Goal: Information Seeking & Learning: Learn about a topic

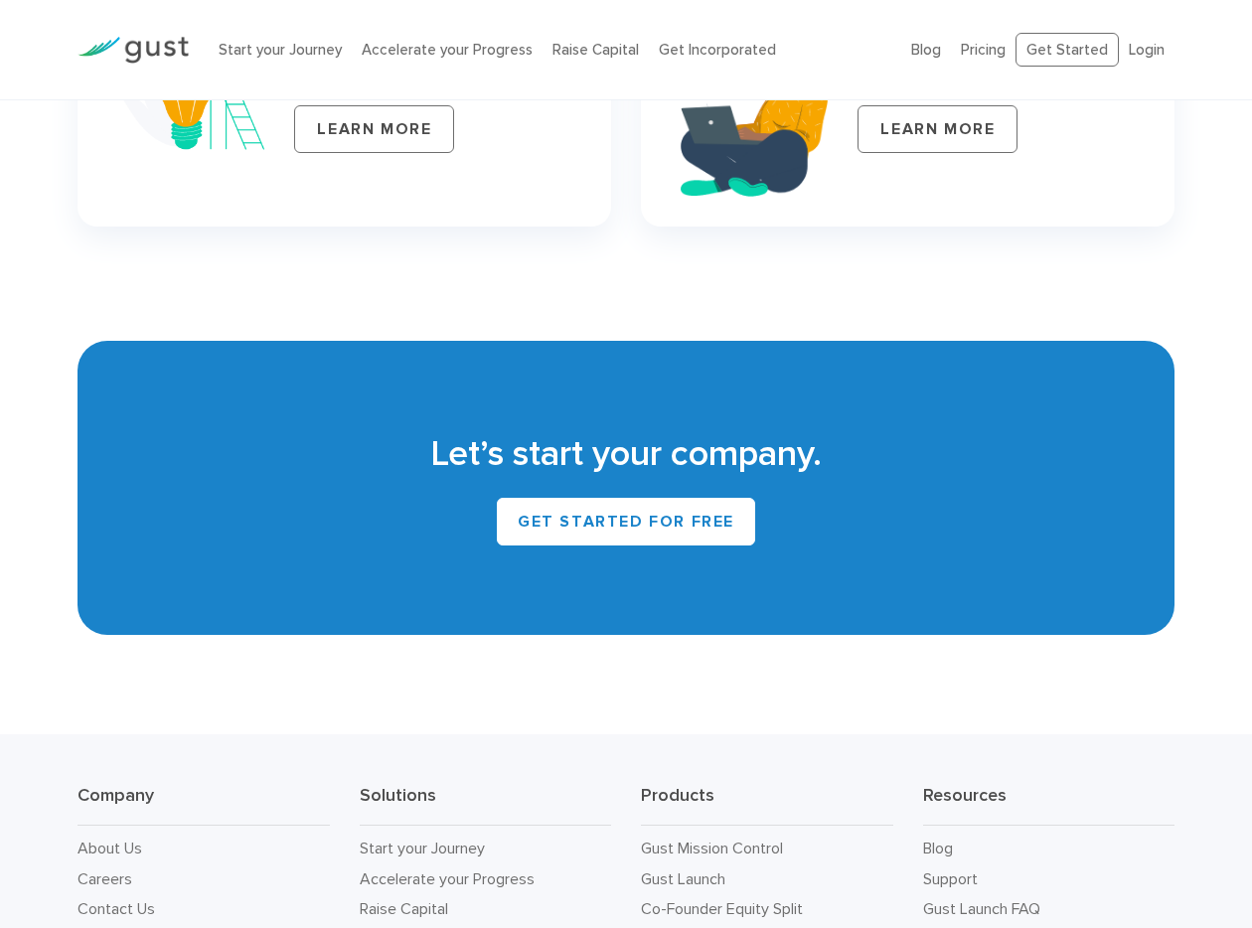
scroll to position [8769, 0]
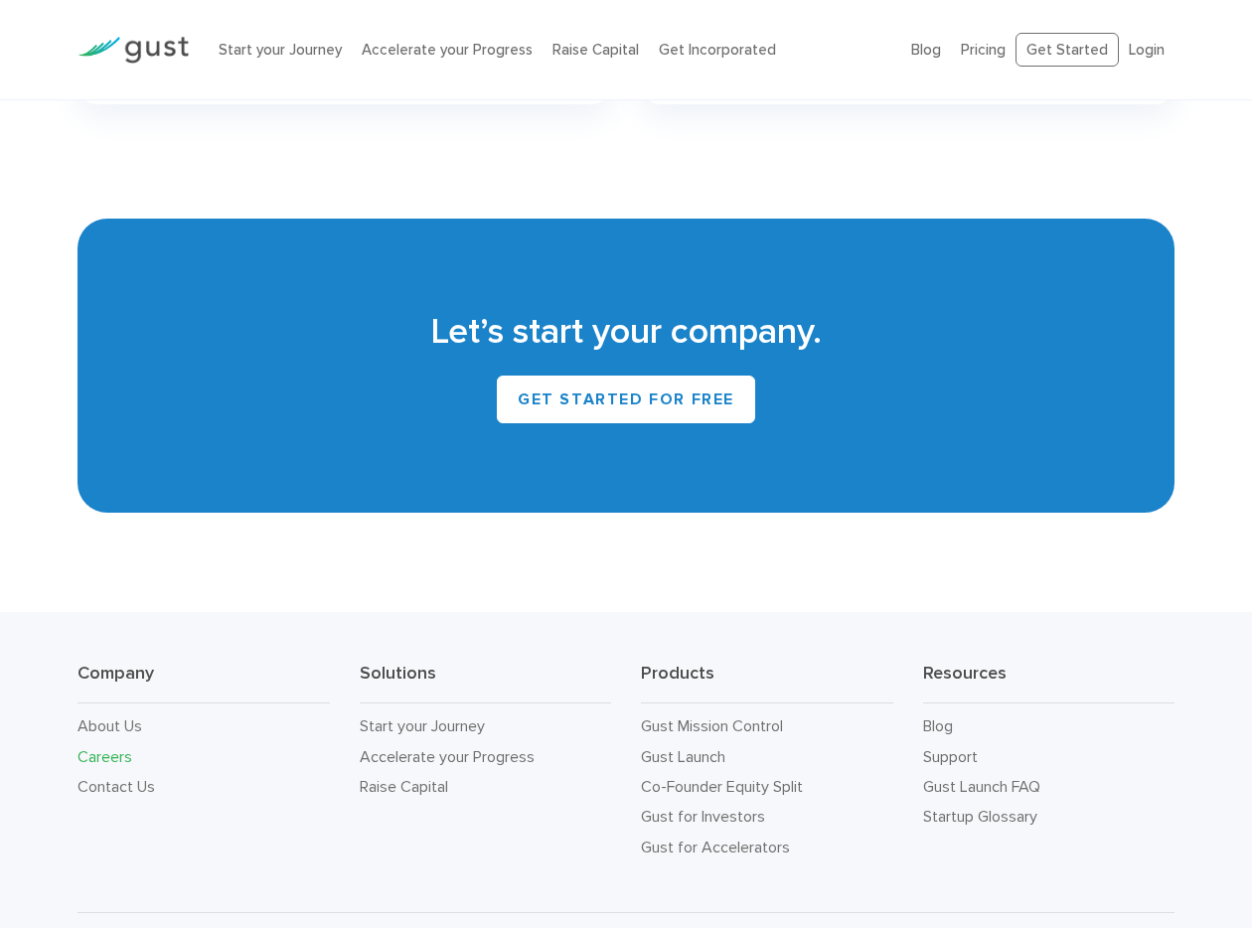
click at [95, 747] on link "Careers" at bounding box center [104, 756] width 55 height 19
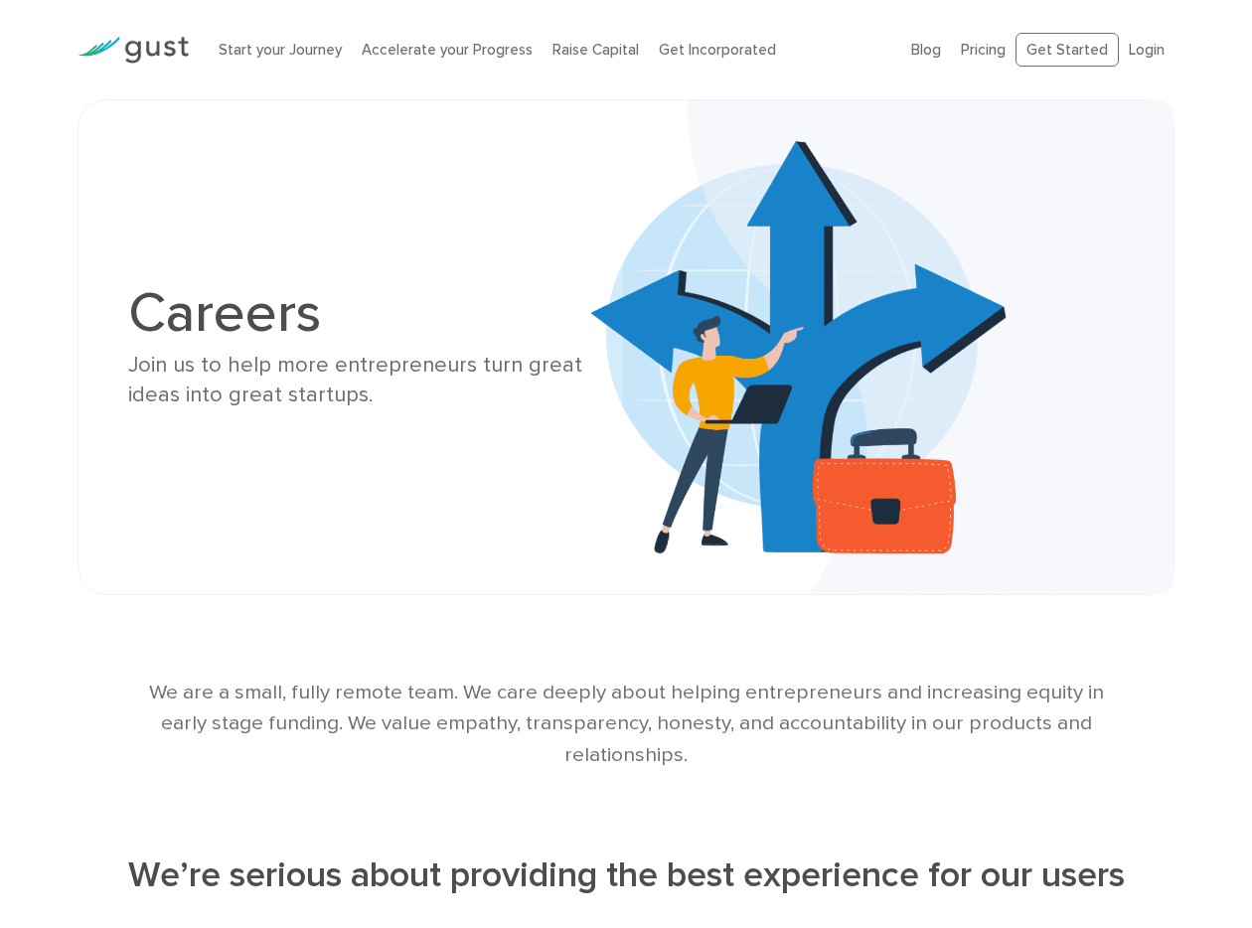
click at [290, 403] on div "Join us to help more entrepreneurs turn great ideas into great startups." at bounding box center [369, 380] width 483 height 59
click at [407, 352] on div "Join us to help more entrepreneurs turn great ideas into great startups." at bounding box center [369, 380] width 483 height 59
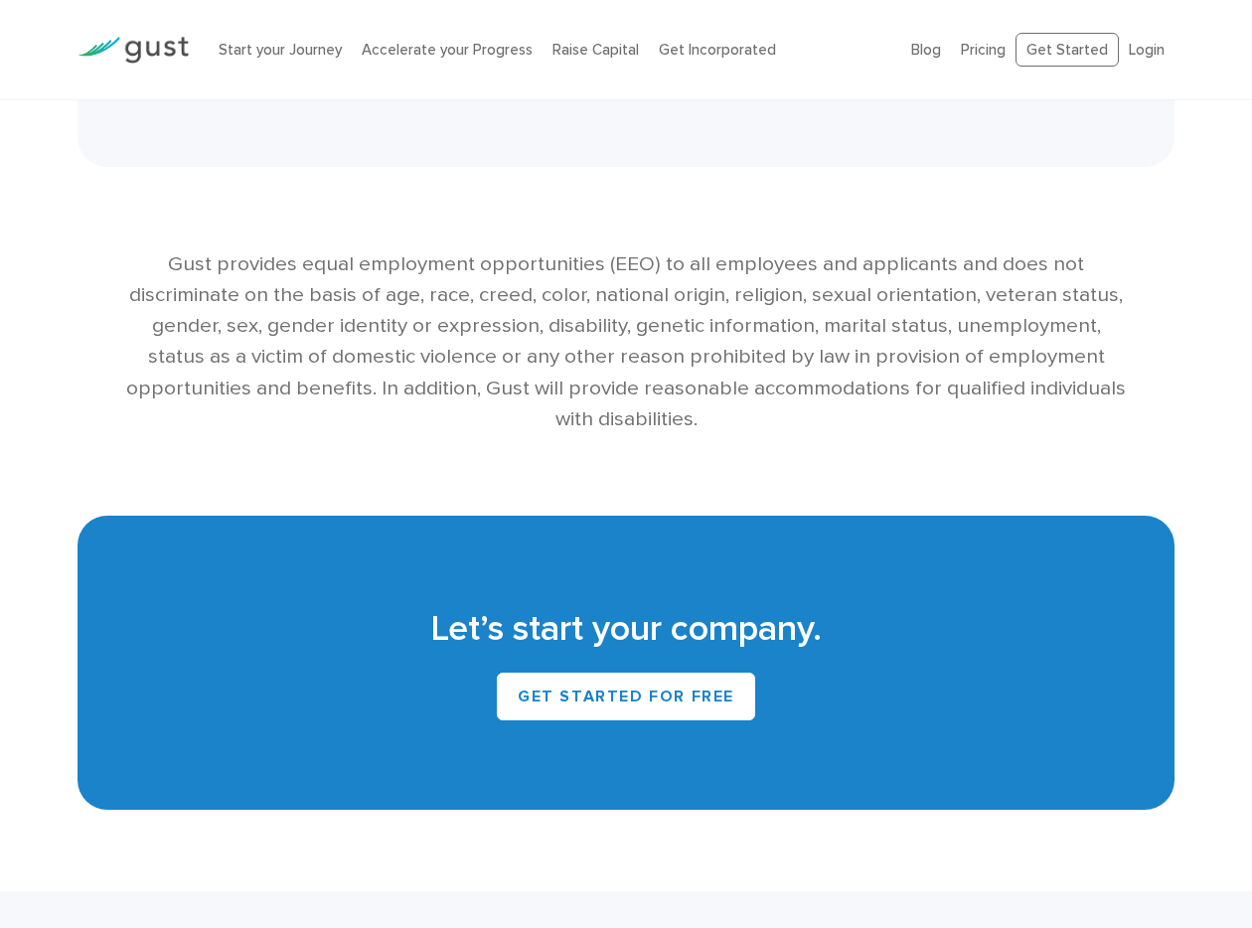
scroll to position [4141, 0]
